Goal: Ask a question

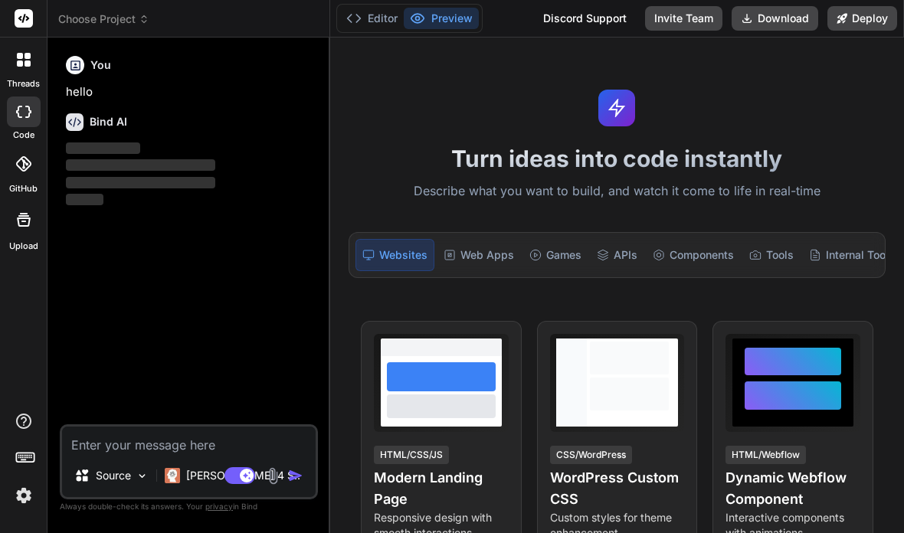
scroll to position [50, 0]
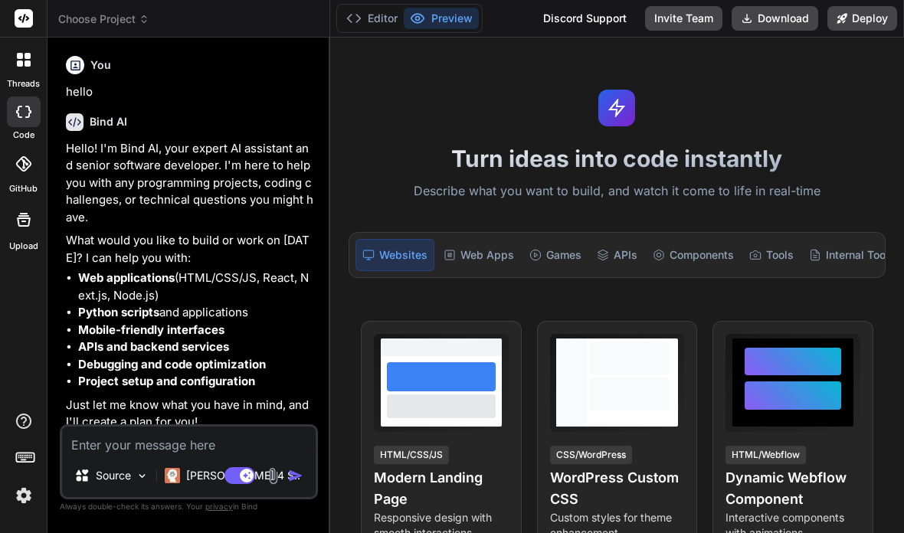
click at [20, 509] on img at bounding box center [24, 496] width 26 height 26
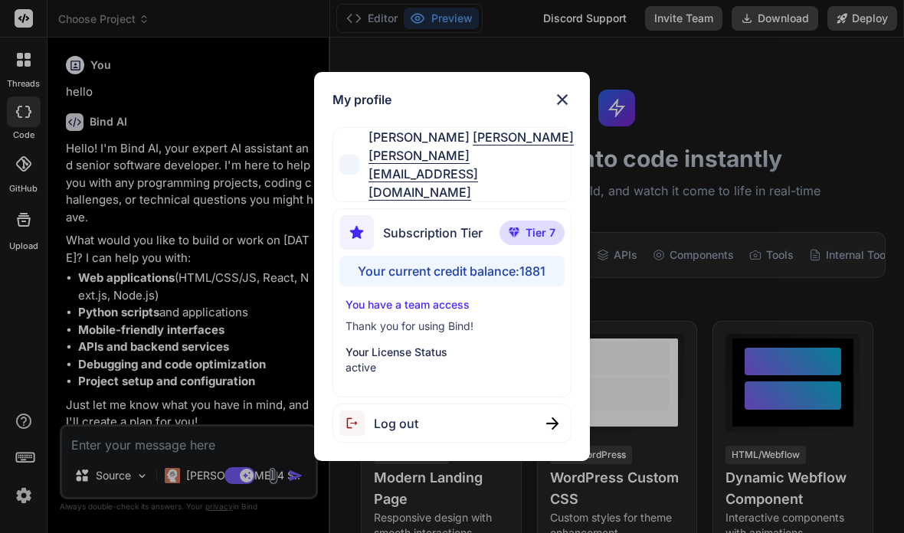
click at [19, 303] on div "My profile [PERSON_NAME] [PERSON_NAME][EMAIL_ADDRESS][DOMAIN_NAME] Subscription…" at bounding box center [452, 266] width 904 height 533
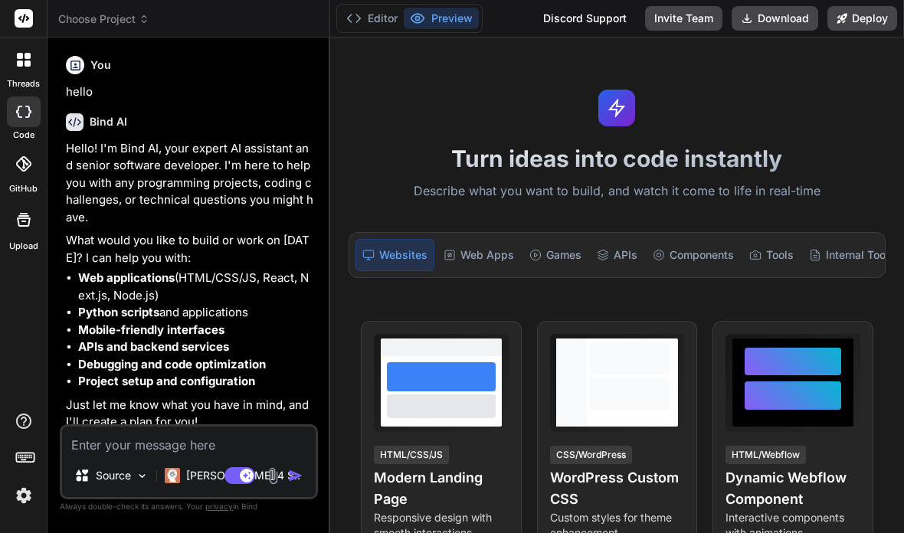
scroll to position [0, 0]
click at [120, 21] on span "Choose Project" at bounding box center [103, 18] width 91 height 15
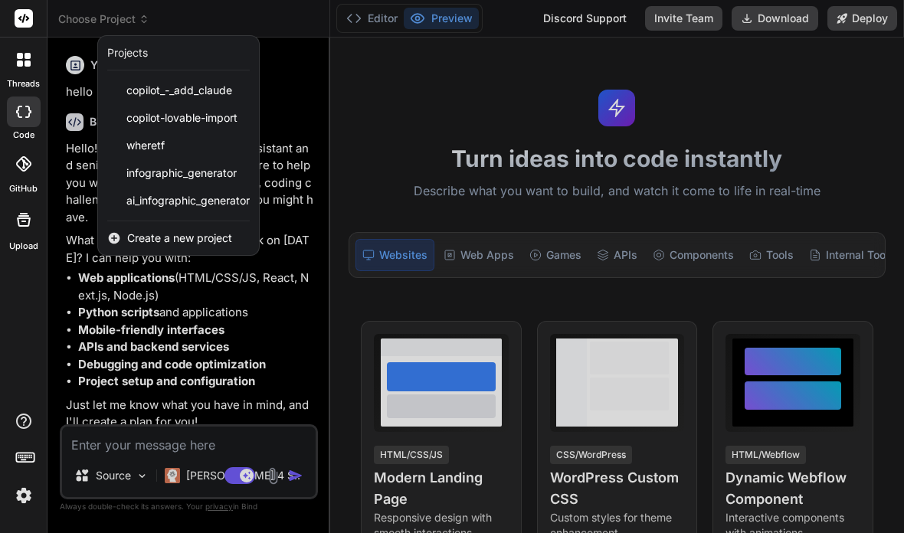
click at [169, 172] on span "infographic_generator" at bounding box center [181, 173] width 110 height 15
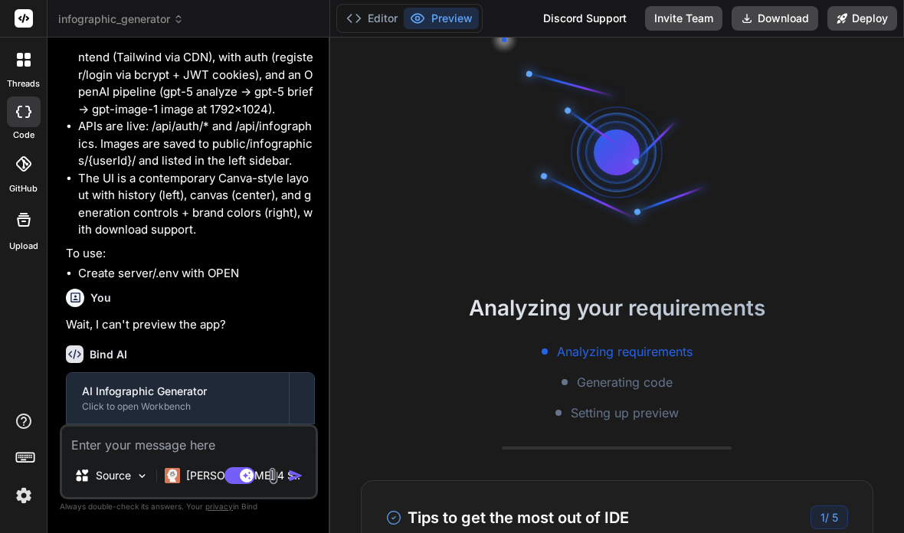
click at [373, 18] on button "Editor" at bounding box center [372, 18] width 64 height 21
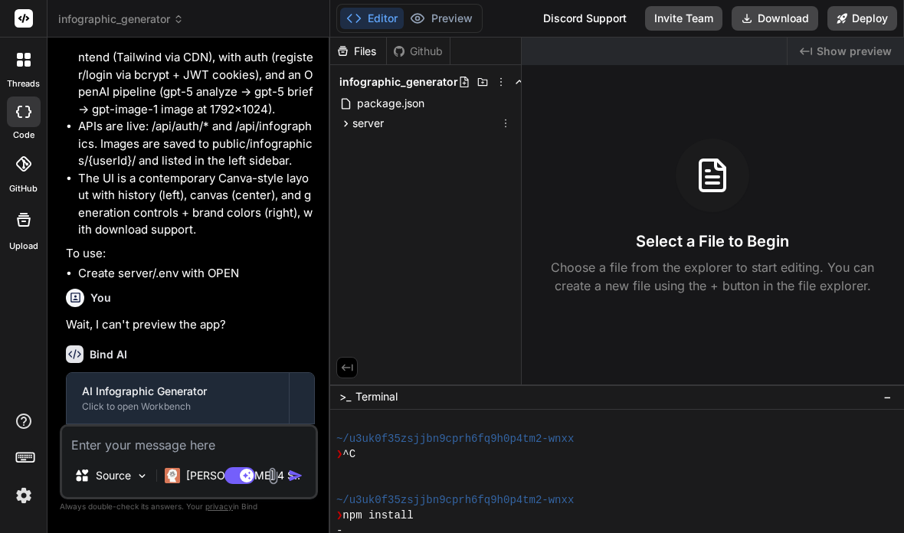
click at [345, 121] on icon at bounding box center [346, 123] width 4 height 6
click at [376, 143] on span ".env" at bounding box center [381, 145] width 25 height 18
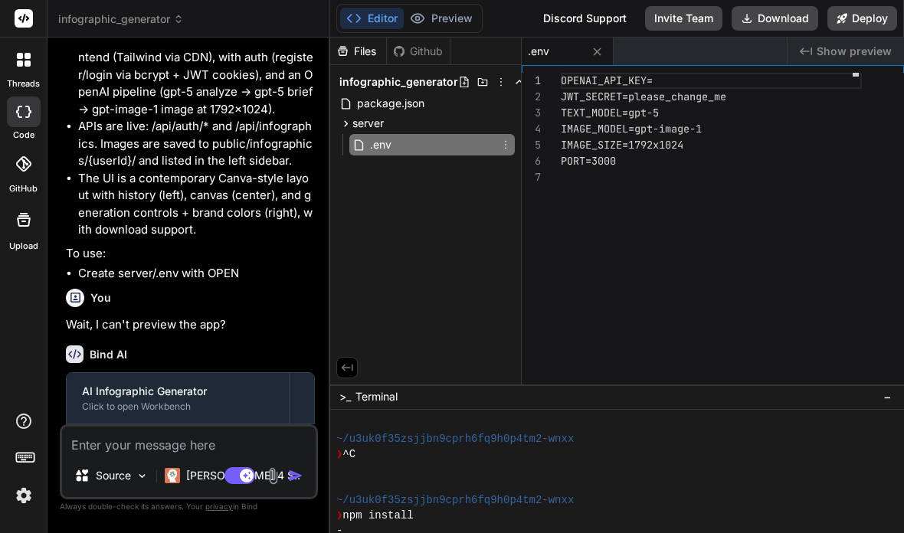
click at [448, 10] on button "Preview" at bounding box center [441, 18] width 75 height 21
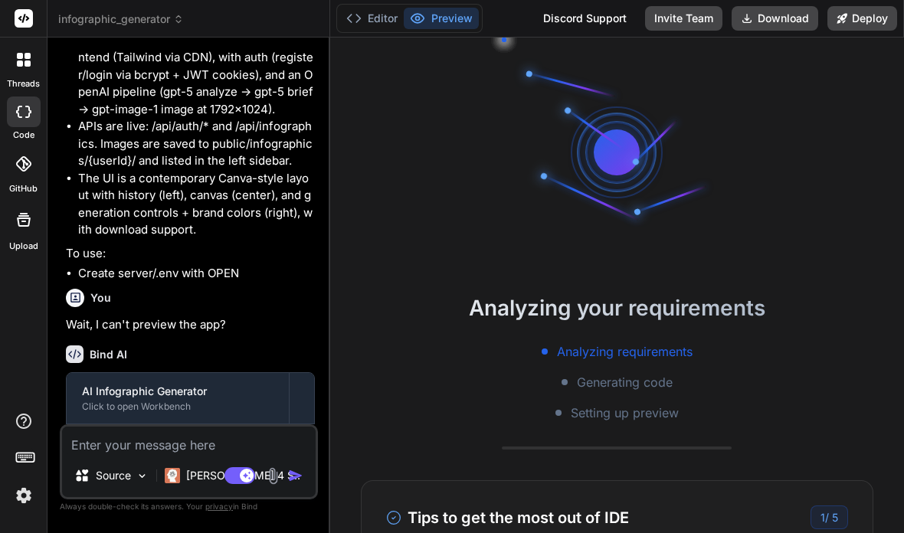
click at [378, 24] on button "Editor" at bounding box center [372, 18] width 64 height 21
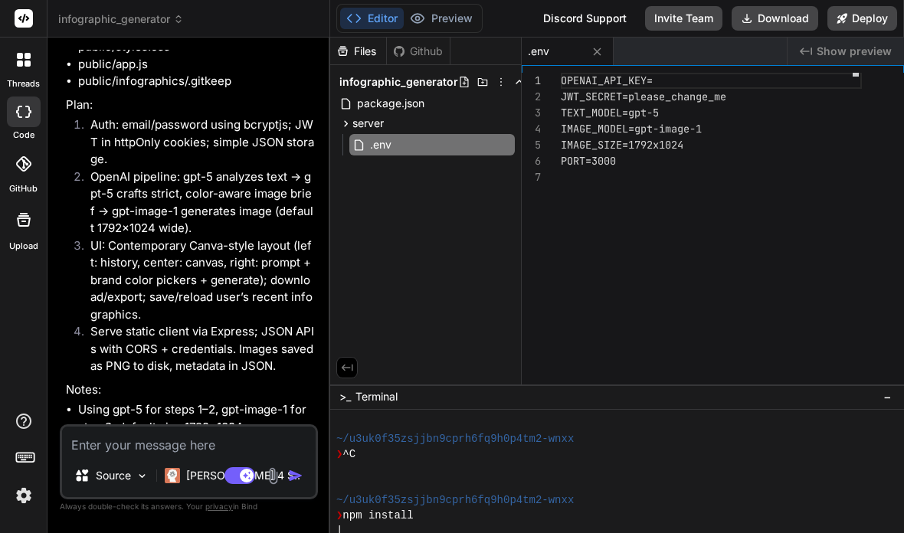
click at [125, 23] on span "infographic_generator" at bounding box center [121, 18] width 126 height 15
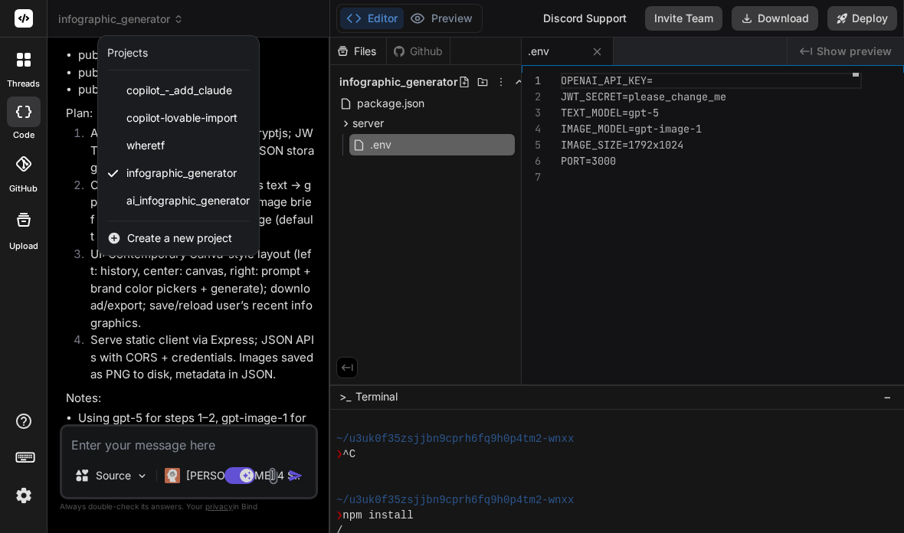
scroll to position [2269, 0]
click at [169, 210] on div "ai_infographic_generator" at bounding box center [178, 201] width 161 height 28
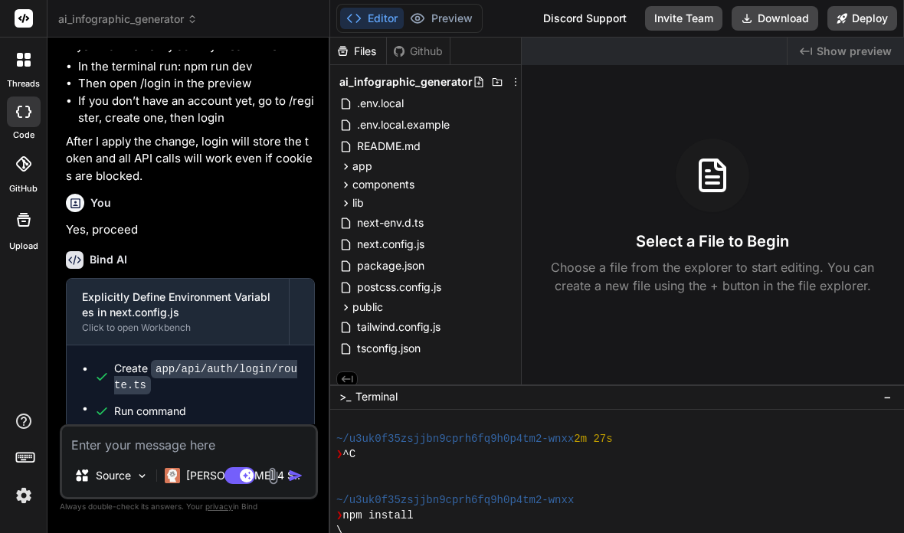
scroll to position [3054, 0]
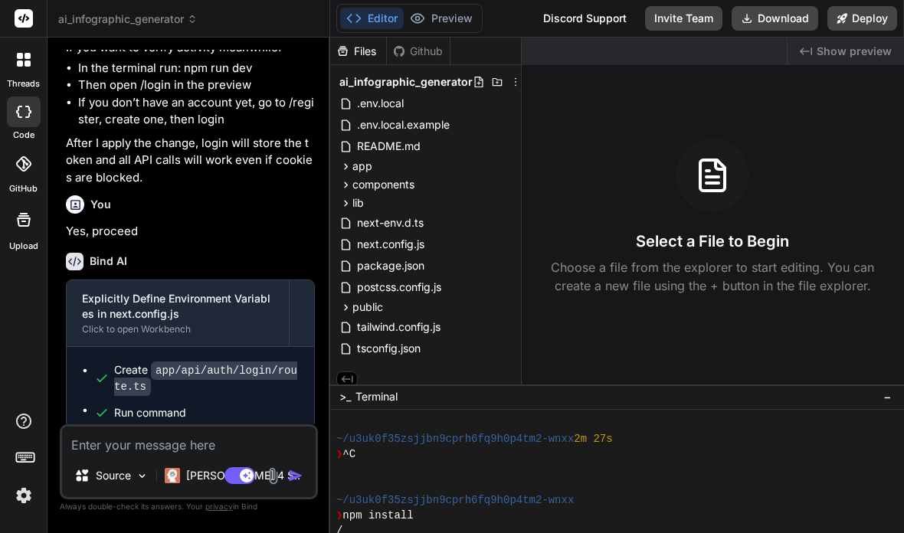
click at [442, 18] on button "Preview" at bounding box center [441, 18] width 75 height 21
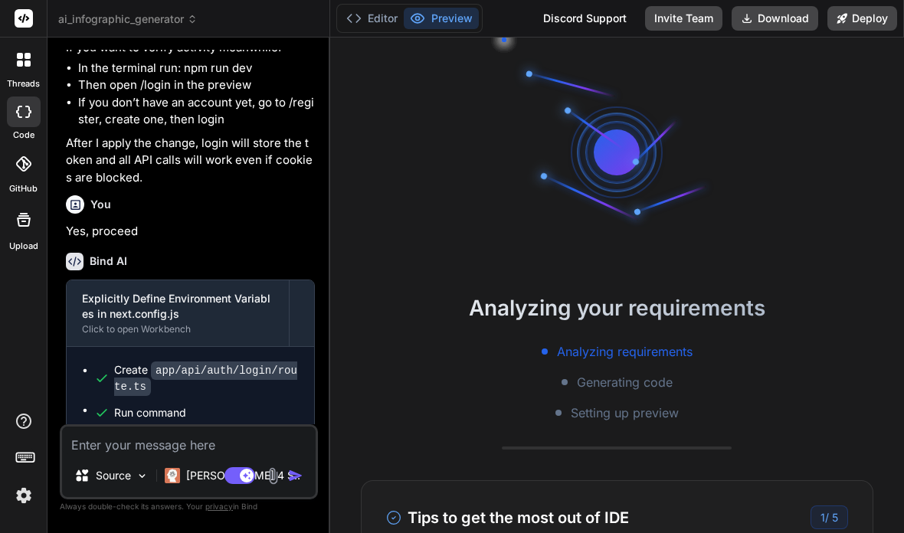
scroll to position [61, 0]
click at [157, 291] on div "Explicitly Define Environment Variables in next.config.js" at bounding box center [178, 306] width 192 height 31
click at [139, 362] on div "Create app/api/auth/login/route.ts" at bounding box center [206, 378] width 185 height 32
click at [124, 362] on div "Create app/api/auth/login/route.ts" at bounding box center [206, 378] width 185 height 32
click at [179, 473] on img at bounding box center [172, 475] width 15 height 15
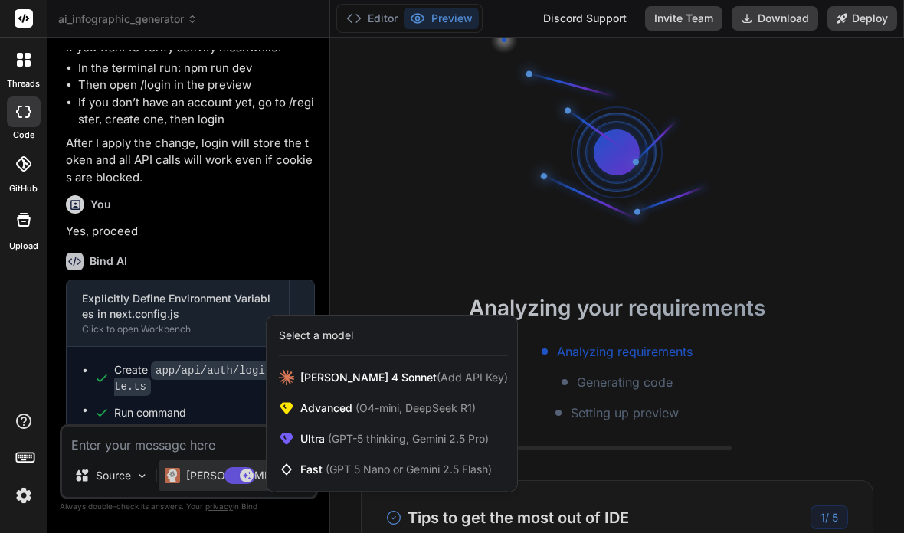
click at [322, 438] on span "Ultra (GPT-5 thinking, Gemini 2.5 Pro)" at bounding box center [394, 438] width 189 height 15
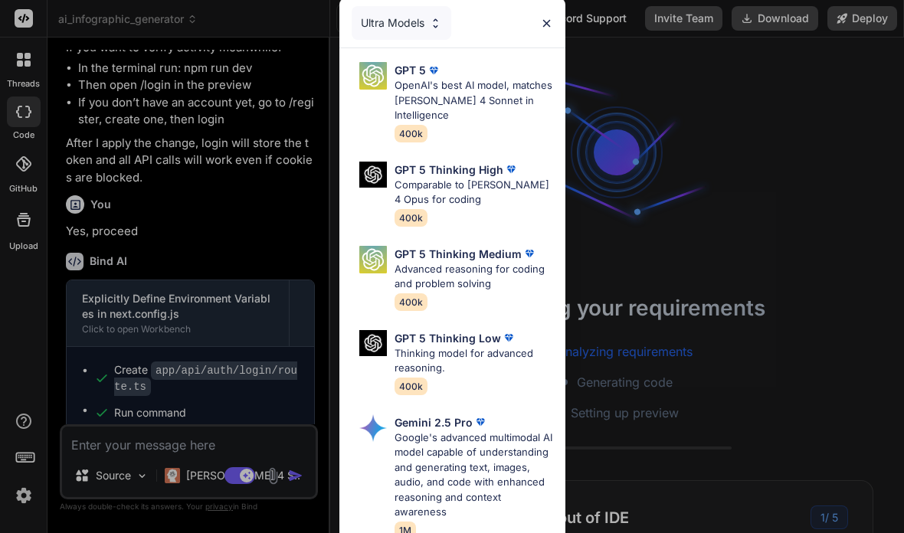
click at [467, 262] on p "Advanced reasoning for coding and problem solving" at bounding box center [474, 277] width 159 height 30
type textarea "x"
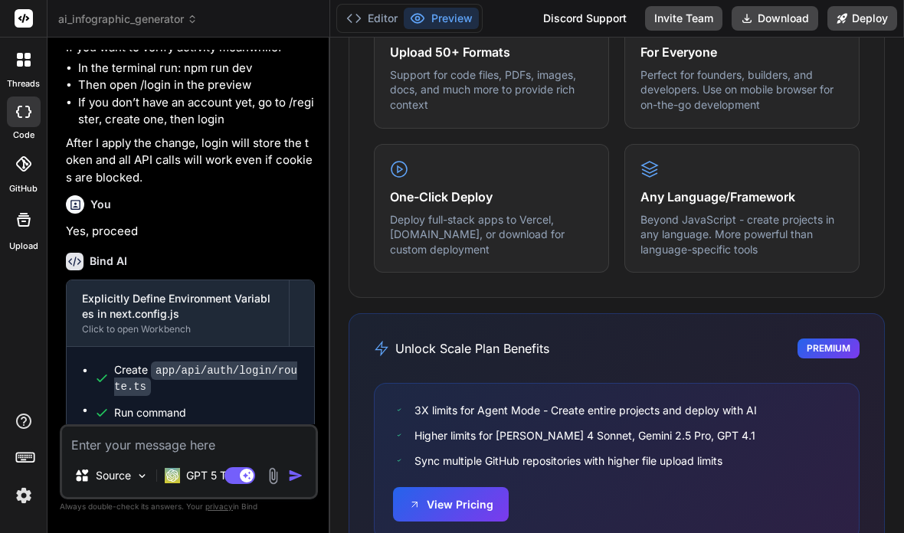
scroll to position [971, 0]
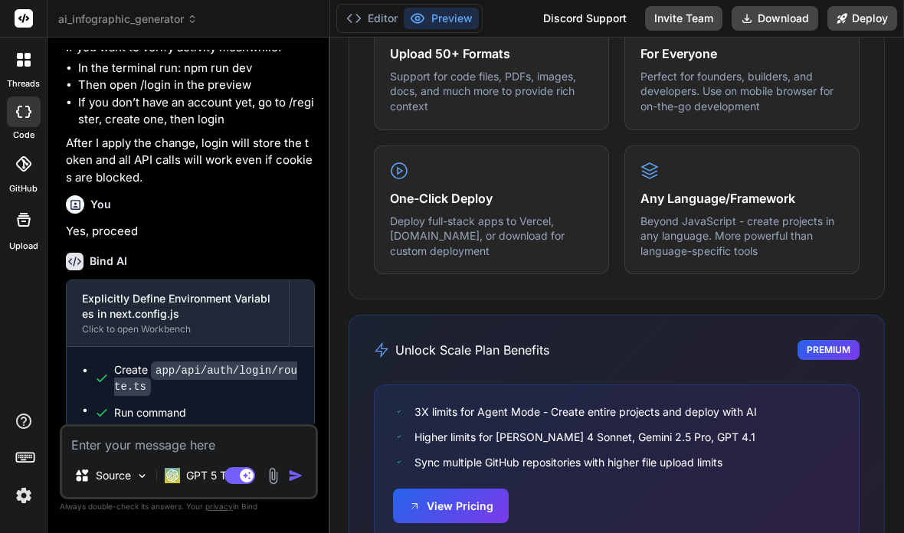
click at [835, 340] on div "Premium" at bounding box center [829, 350] width 62 height 20
click at [836, 340] on div "Premium" at bounding box center [829, 350] width 62 height 20
click at [834, 340] on div "Premium" at bounding box center [829, 350] width 62 height 20
click at [469, 489] on button "View Pricing" at bounding box center [451, 506] width 116 height 34
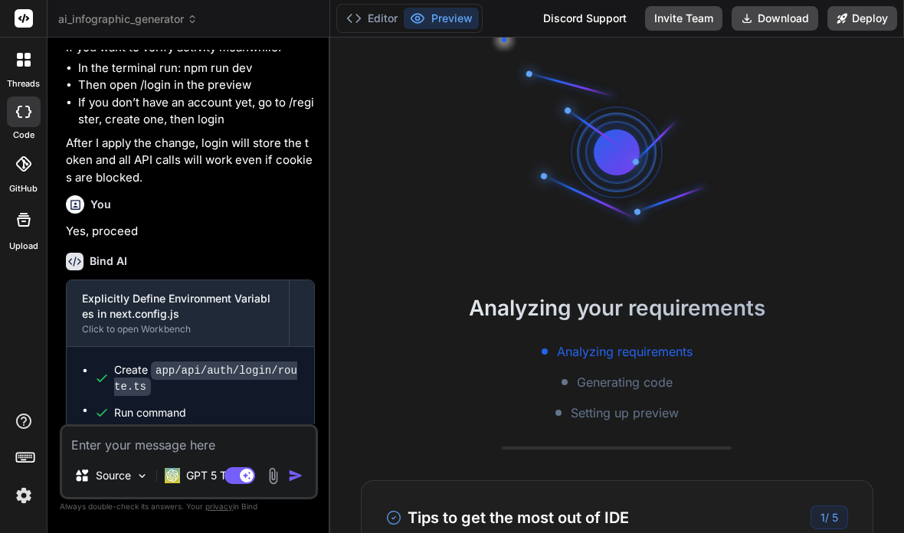
scroll to position [0, 0]
click at [135, 445] on textarea at bounding box center [189, 441] width 254 height 28
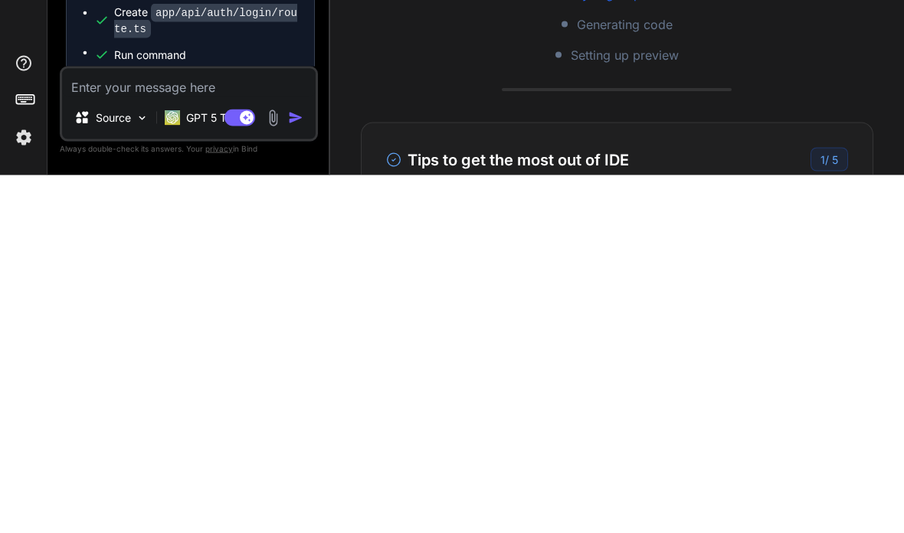
type textarea "P"
type textarea "x"
type textarea "Pl"
type textarea "x"
type textarea "Ple"
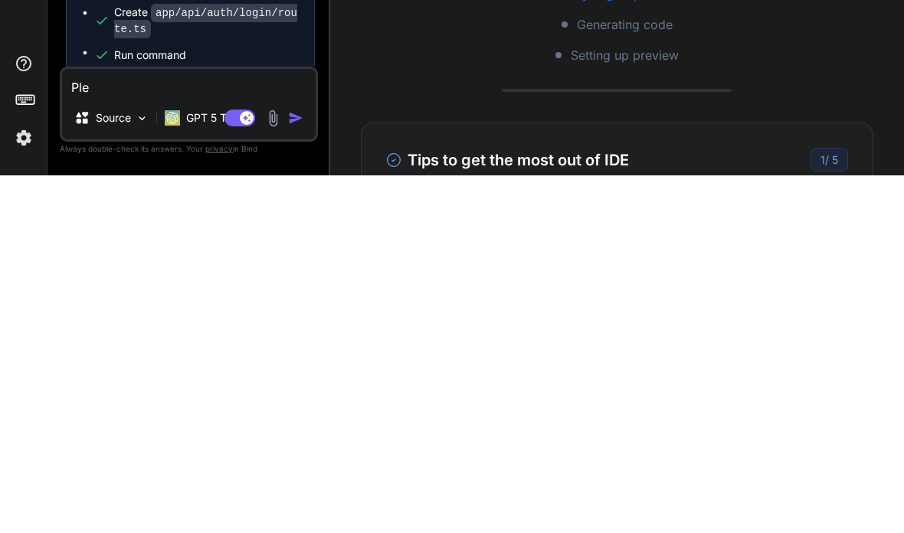
type textarea "x"
type textarea "Plea"
type textarea "x"
type textarea "Pleas"
type textarea "x"
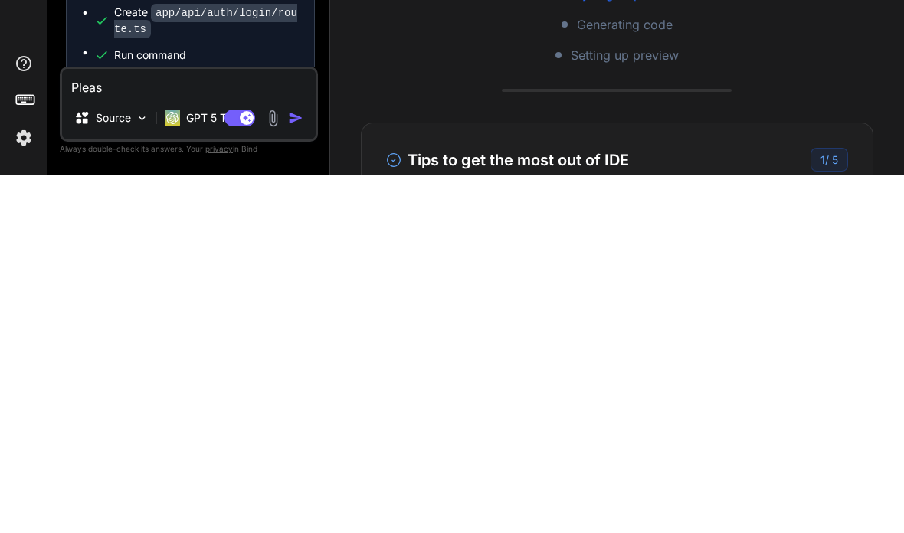
type textarea "Please"
type textarea "x"
type textarea "Please"
type textarea "x"
type textarea "Please p"
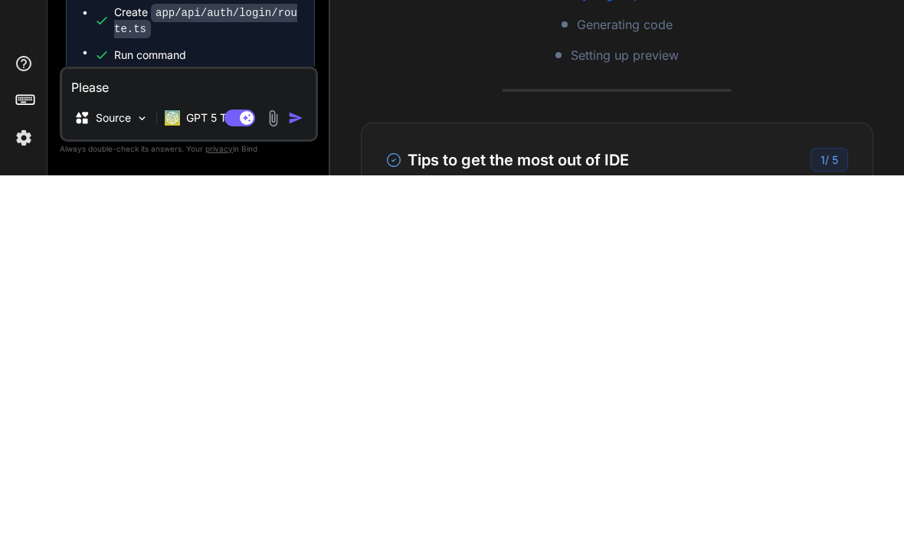
type textarea "x"
type textarea "Please pr"
type textarea "x"
type textarea "Please pro"
type textarea "x"
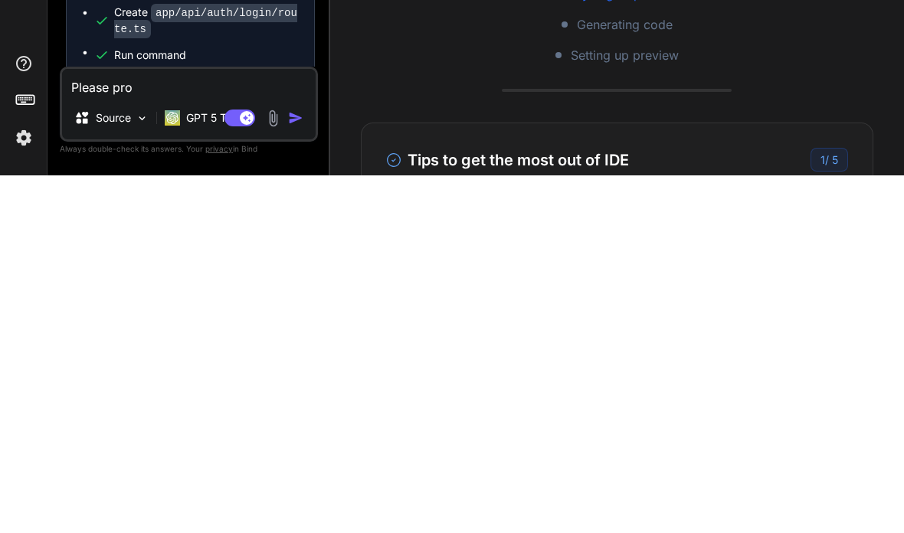
type textarea "Please prov"
type textarea "x"
type textarea "Please provi"
type textarea "x"
type textarea "Please provid"
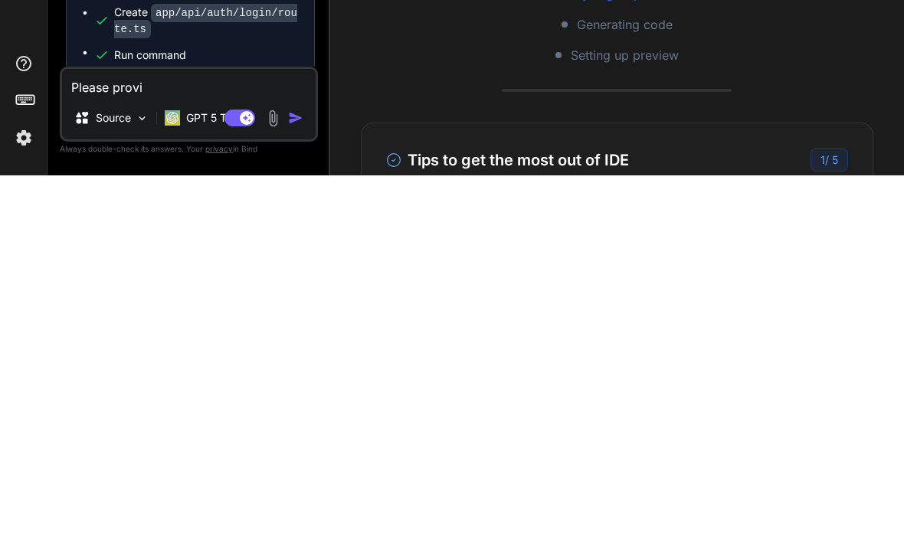
type textarea "x"
type textarea "Please provide"
type textarea "x"
type textarea "Please provide"
type textarea "x"
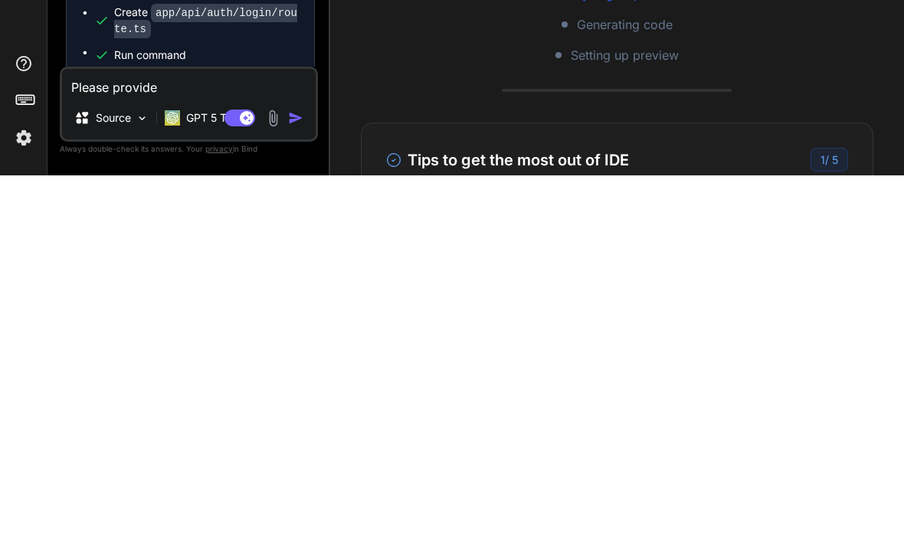
type textarea "Please provide t"
type textarea "x"
type textarea "Please provide th"
type textarea "x"
type textarea "Please provide the"
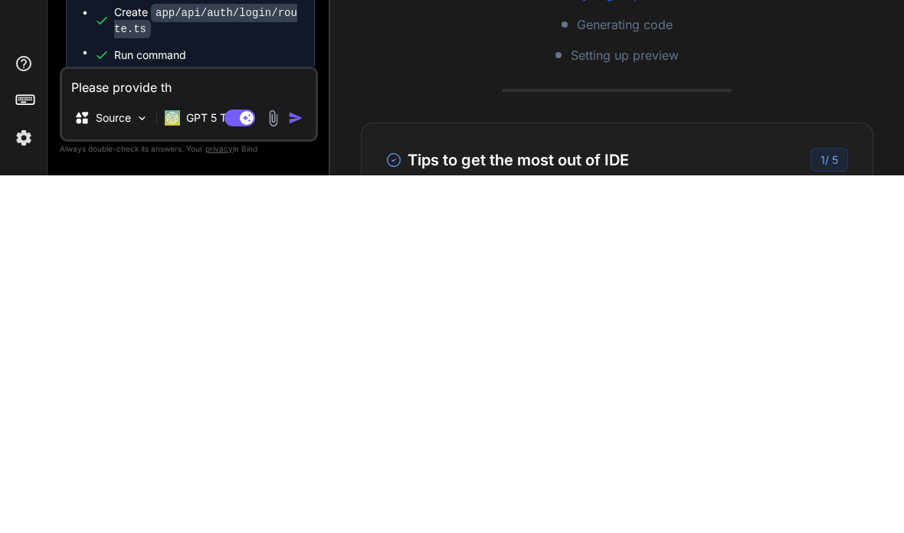
type textarea "x"
type textarea "Please provide the"
type textarea "x"
type textarea "Please provide the p"
type textarea "x"
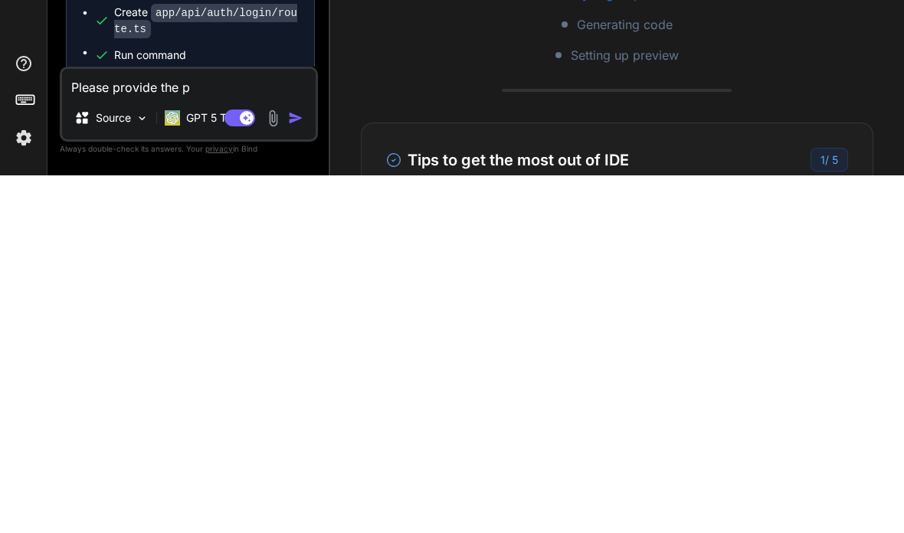
type textarea "Please provide the pr"
type textarea "x"
type textarea "Please provide the pre"
type textarea "x"
type textarea "Please provide the prev"
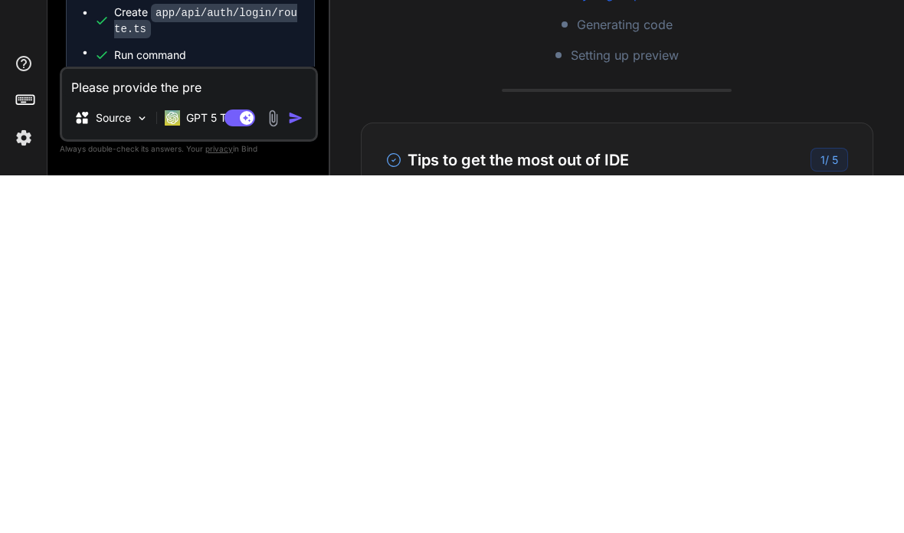
type textarea "x"
type textarea "Please provide the previ"
type textarea "x"
type textarea "Please provide the previe"
type textarea "x"
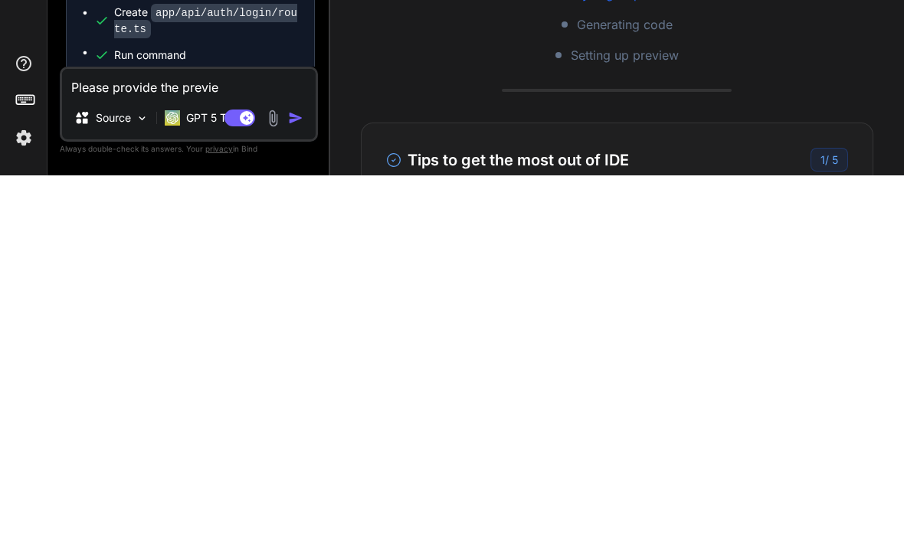
type textarea "Please provide the preview"
type textarea "x"
type textarea "Please provide the preview"
type textarea "x"
type textarea "Please provide the preview s"
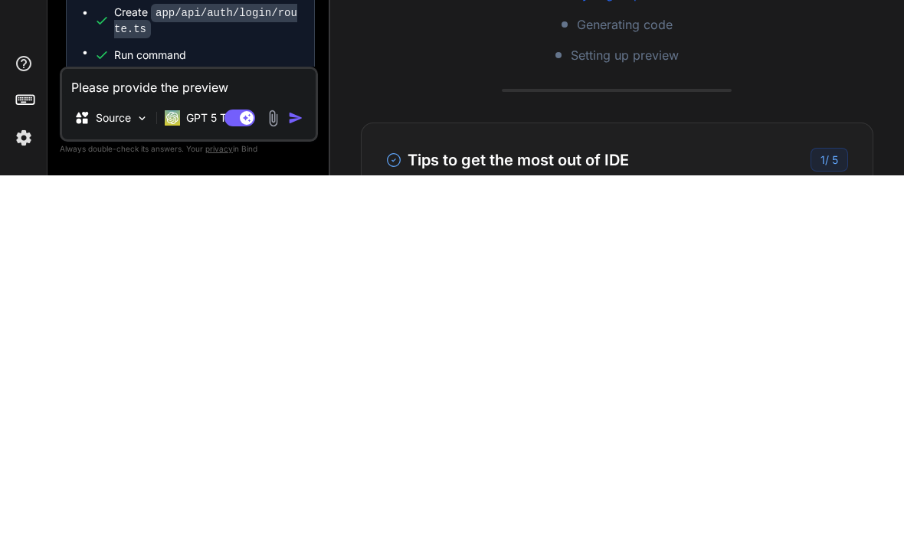
type textarea "x"
type textarea "Please provide the preview so"
type textarea "x"
type textarea "Please provide the preview so"
type textarea "x"
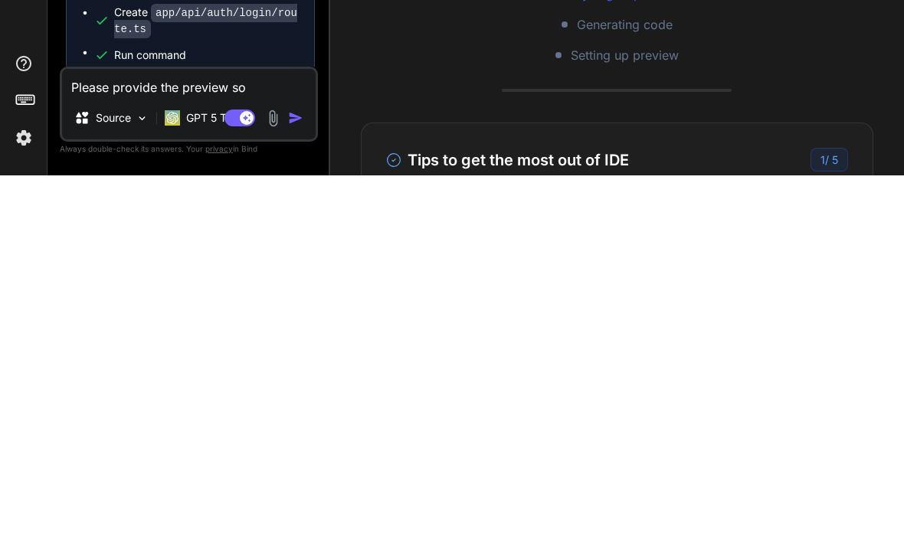
type textarea "Please provide the preview so i"
type textarea "x"
type textarea "Please provide the preview so I"
type textarea "x"
type textarea "Please provide the preview so I"
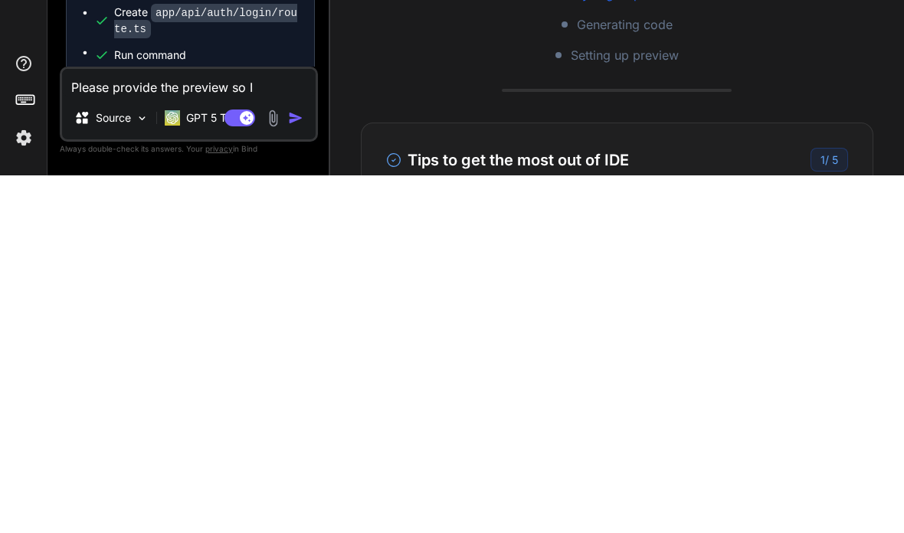
type textarea "x"
type textarea "Please provide the preview so I c"
type textarea "x"
type textarea "Please provide the preview so I ca"
type textarea "x"
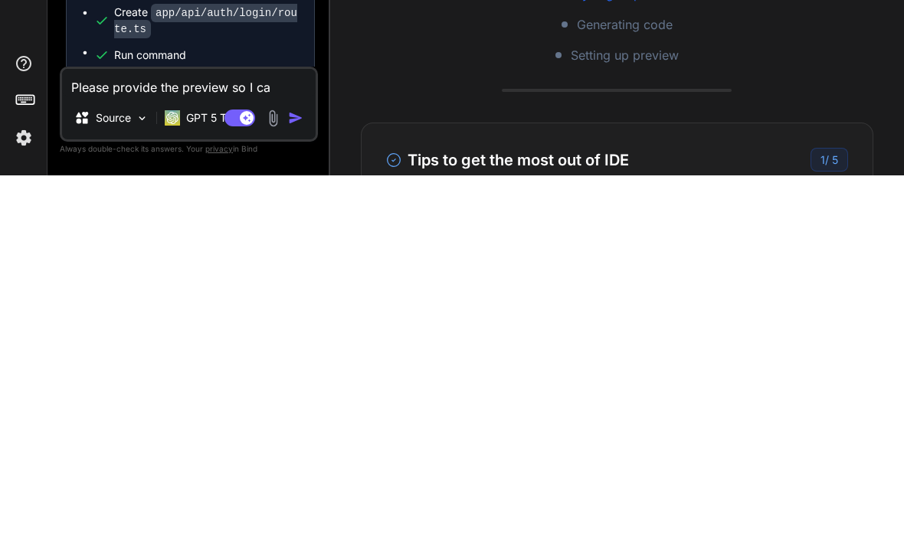
type textarea "Please provide the preview so I can"
type textarea "x"
type textarea "Please provide the preview so I can"
type textarea "x"
type textarea "Please provide the preview so I can s"
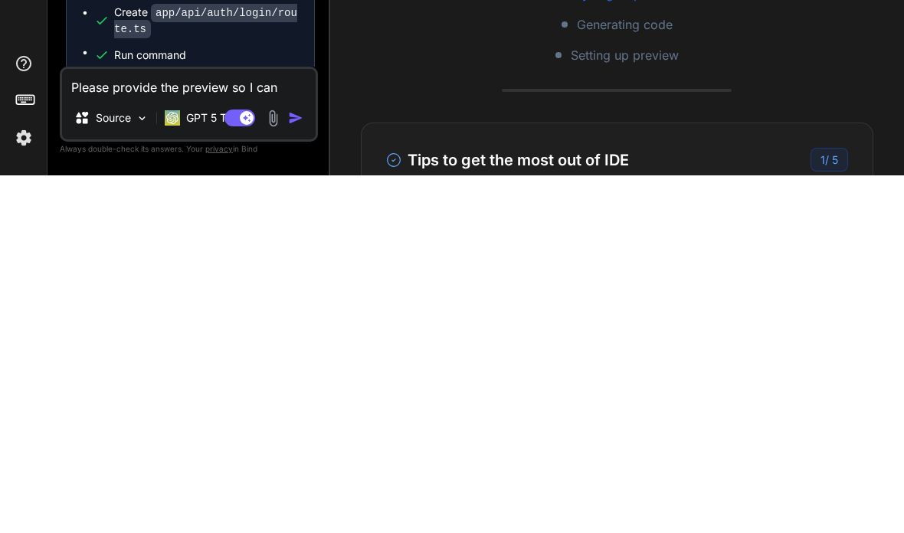
type textarea "x"
type textarea "Please provide the preview so I can se"
type textarea "x"
type textarea "Please provide the preview so I can see"
type textarea "x"
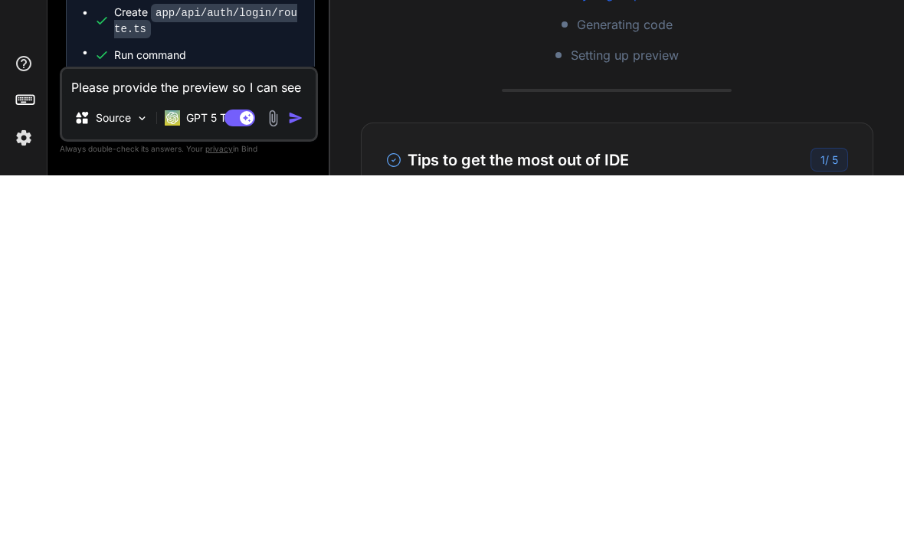
type textarea "Please provide the preview so I can see/"
type textarea "x"
type textarea "Please provide the preview so I can see/t"
type textarea "x"
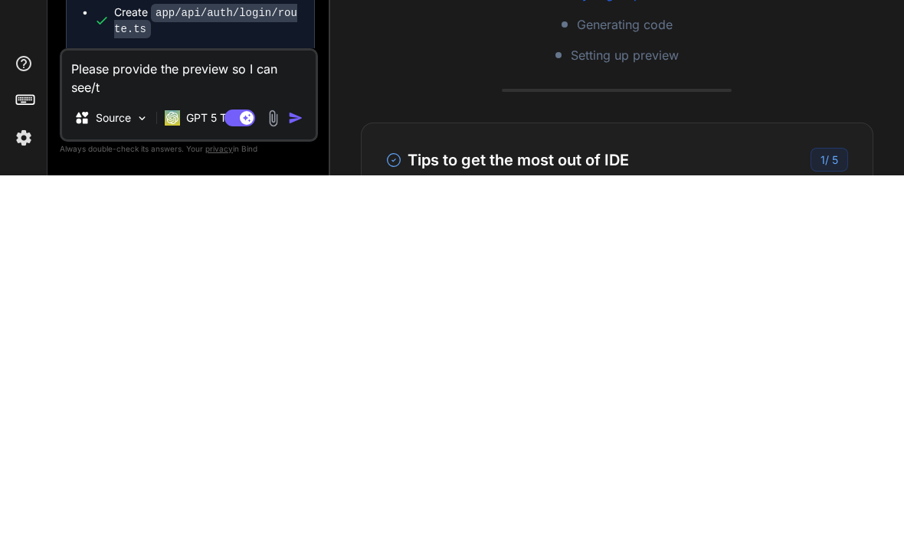
type textarea "Please provide the preview so I can see/te"
type textarea "x"
type textarea "Please provide the preview so I can see/tes"
type textarea "x"
type textarea "Please provide the preview so I can see/test"
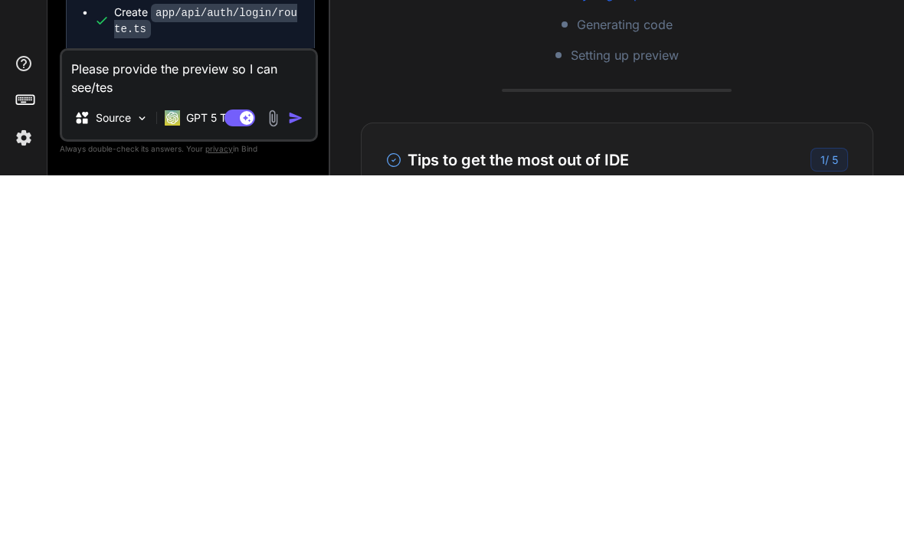
type textarea "x"
type textarea "Please provide the preview so I can see/test"
type textarea "x"
type textarea "Please provide the preview so I can see/test t"
type textarea "x"
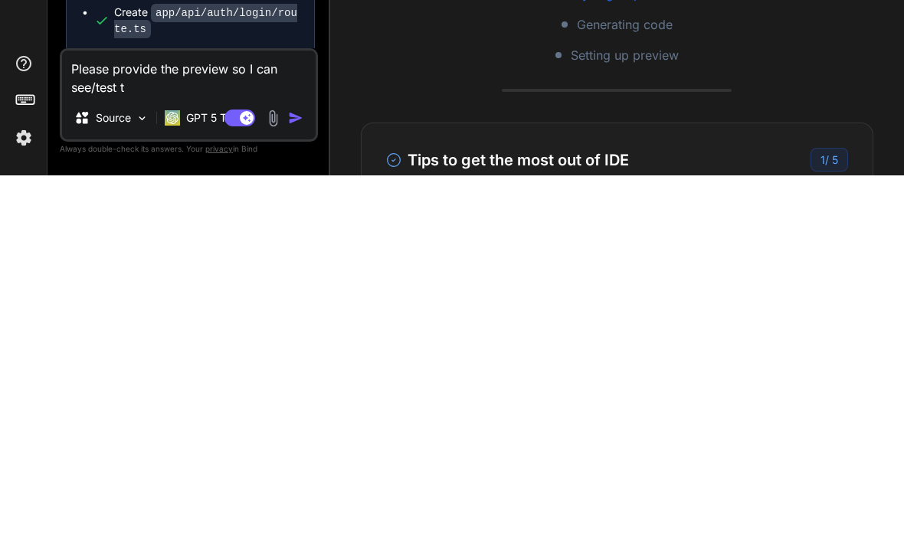
type textarea "Please provide the preview so I can see/test th"
type textarea "x"
type textarea "Please provide the preview so I can see/test the"
type textarea "x"
type textarea "Please provide the preview so I can see/test the"
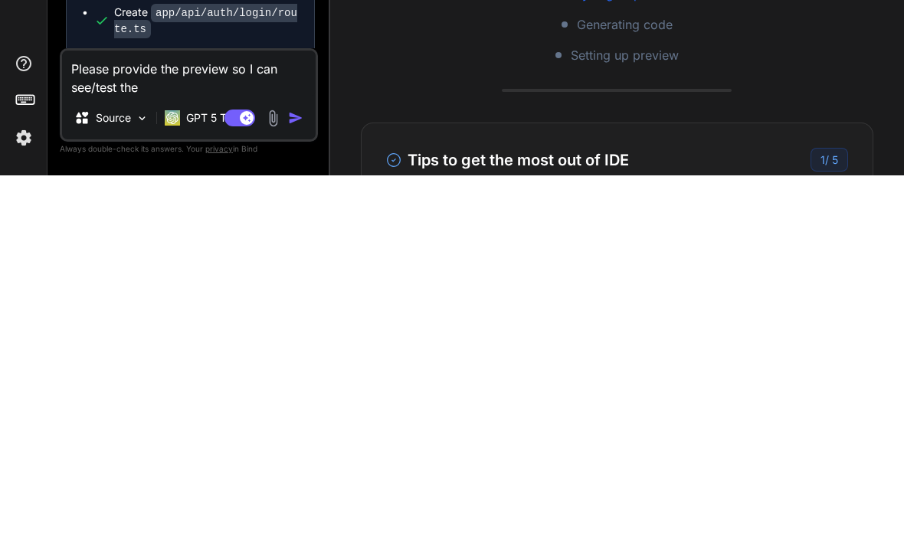
type textarea "x"
type textarea "Please provide the preview so I can see/test the a"
type textarea "x"
type textarea "Please provide the preview so I can see/test the ap"
type textarea "x"
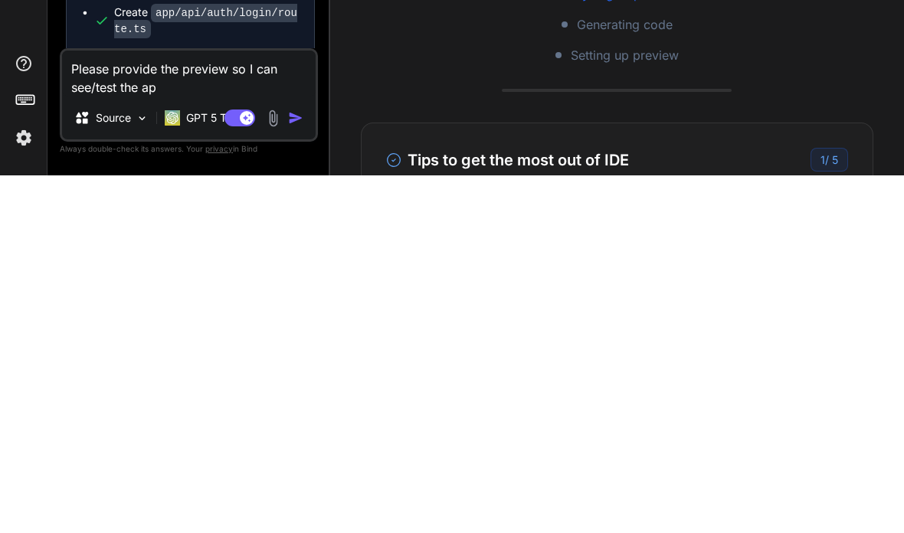
type textarea "Please provide the preview so I can see/test the app"
type textarea "x"
type textarea "Please provide the preview so I can see/test the app."
type textarea "x"
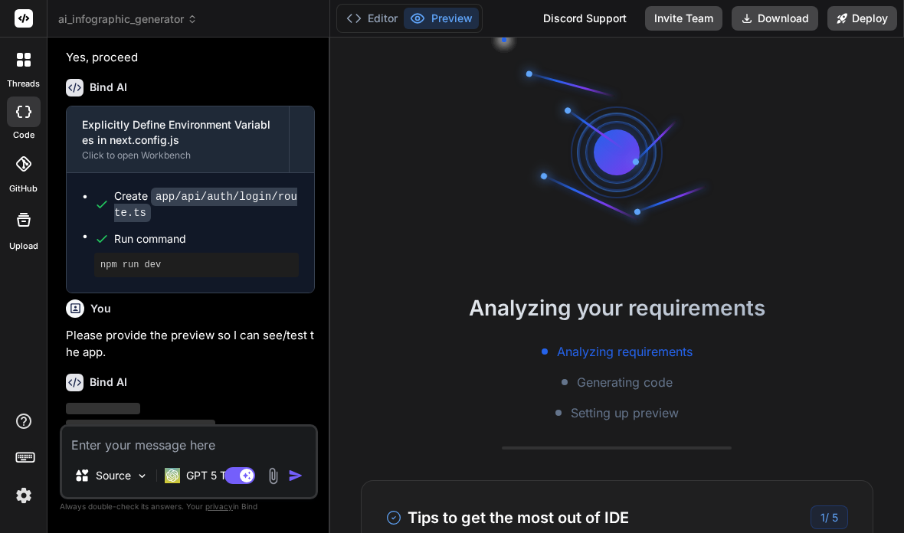
click at [600, 21] on div "Discord Support" at bounding box center [585, 18] width 102 height 25
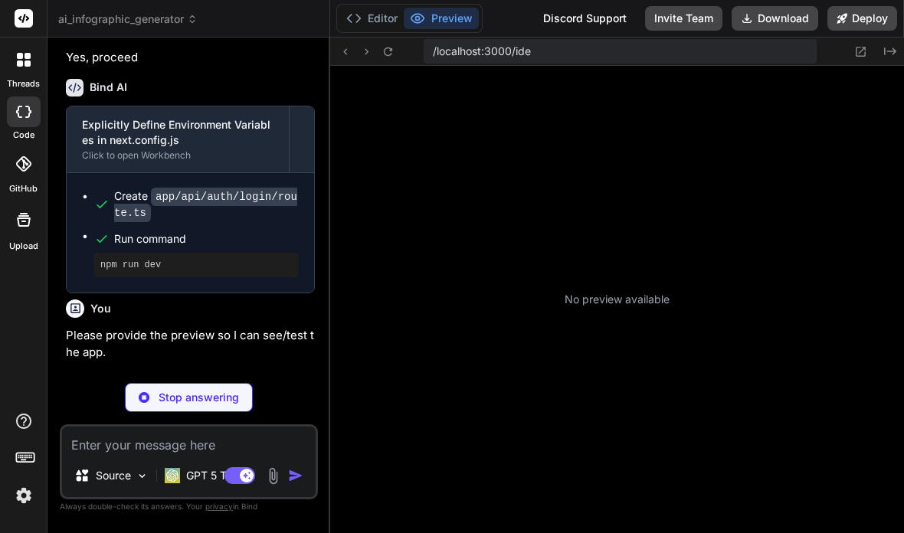
scroll to position [3228, 0]
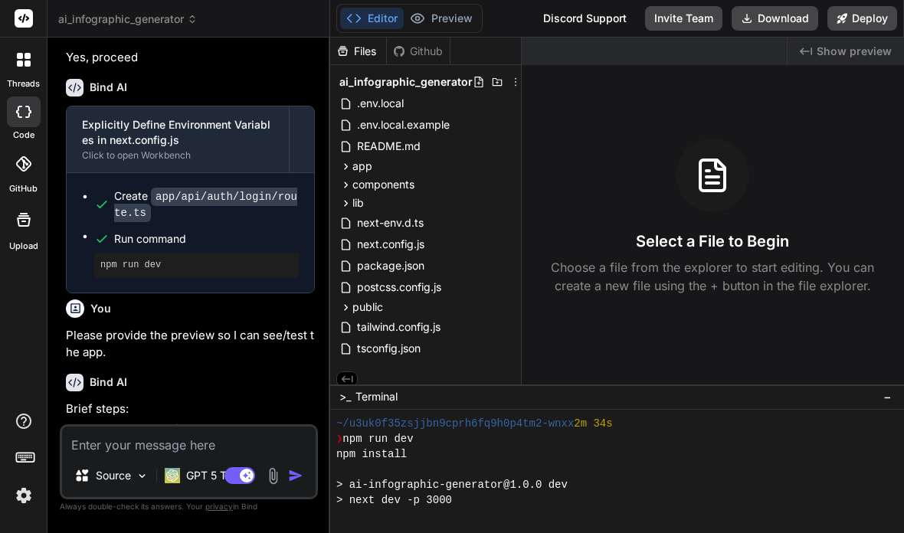
type textarea "x"
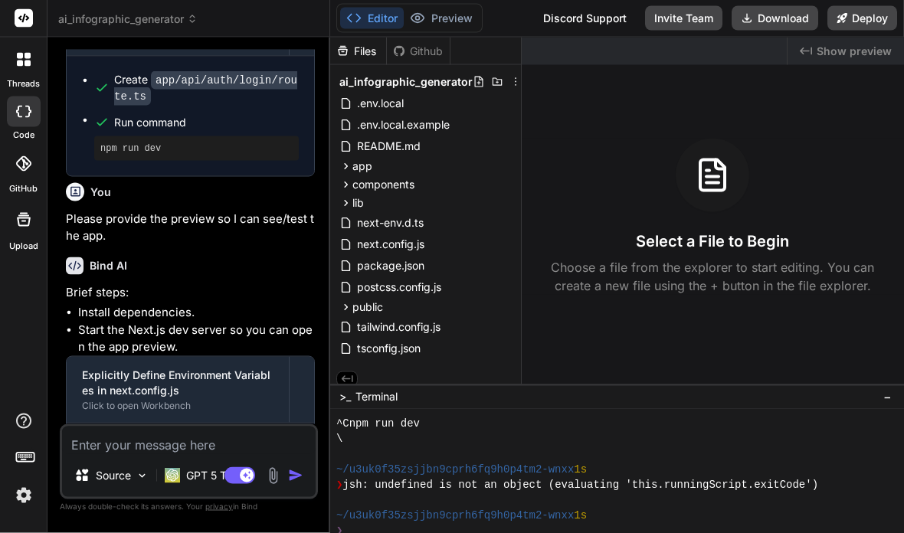
scroll to position [0, 0]
click at [598, 16] on div "Discord Support" at bounding box center [585, 18] width 102 height 25
